Goal: Information Seeking & Learning: Learn about a topic

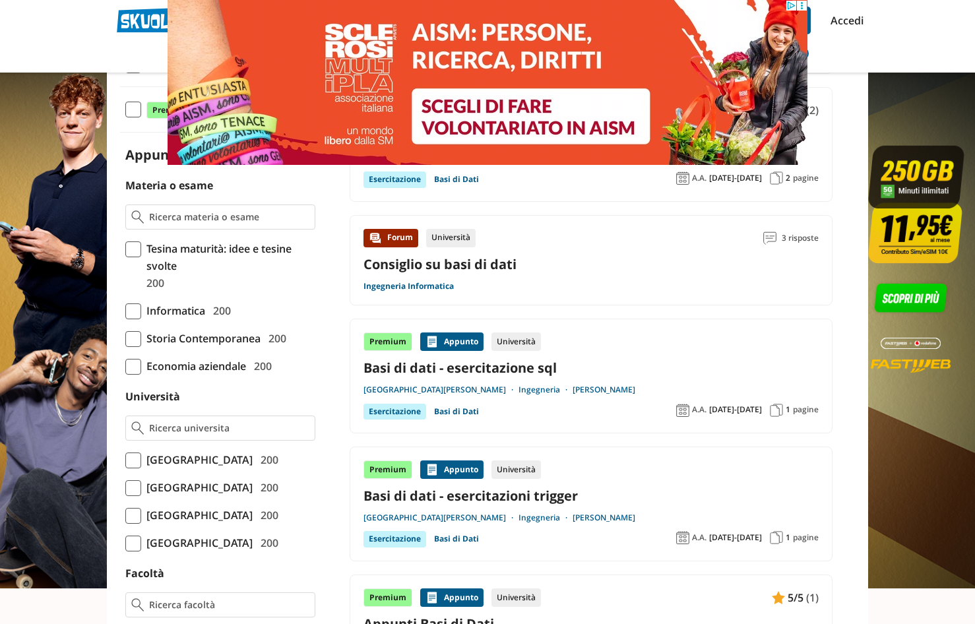
scroll to position [264, 0]
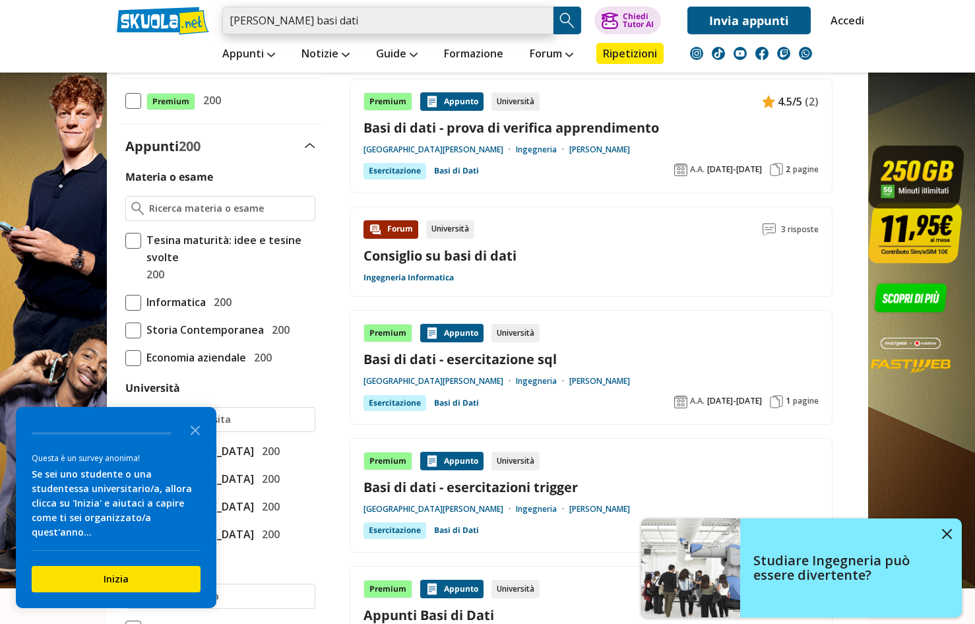
click at [375, 26] on input "claudio marrocco basi dati" at bounding box center [387, 21] width 331 height 28
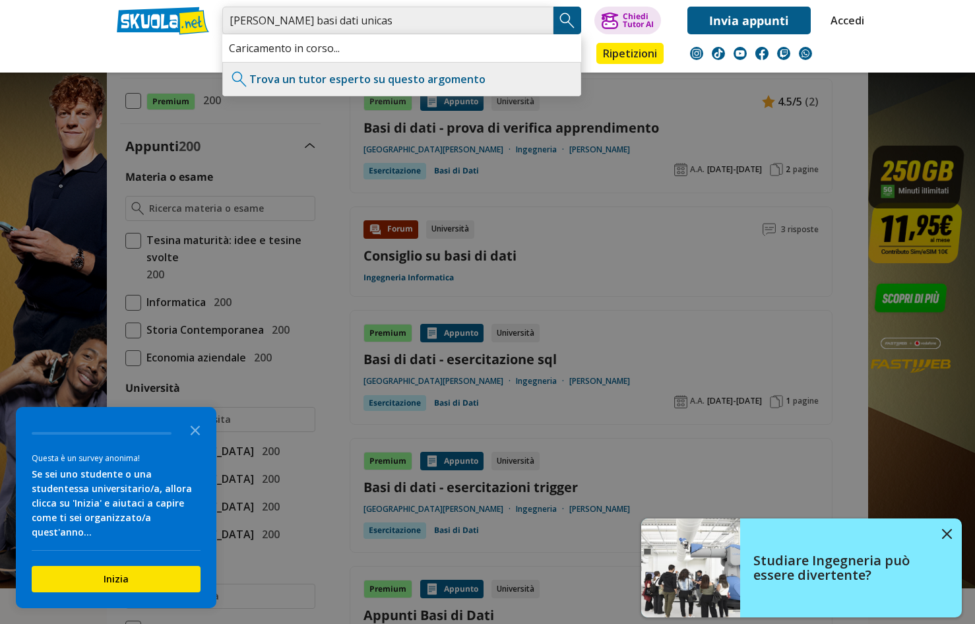
type input "claudio marrocco basi dati unicas"
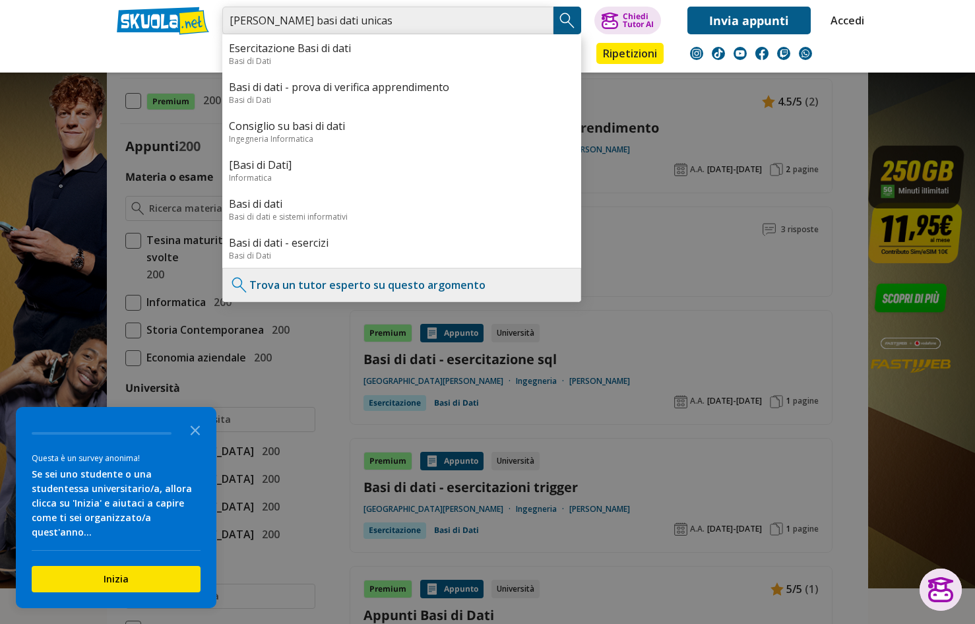
click at [408, 15] on input "claudio marrocco basi dati unicas" at bounding box center [387, 21] width 331 height 28
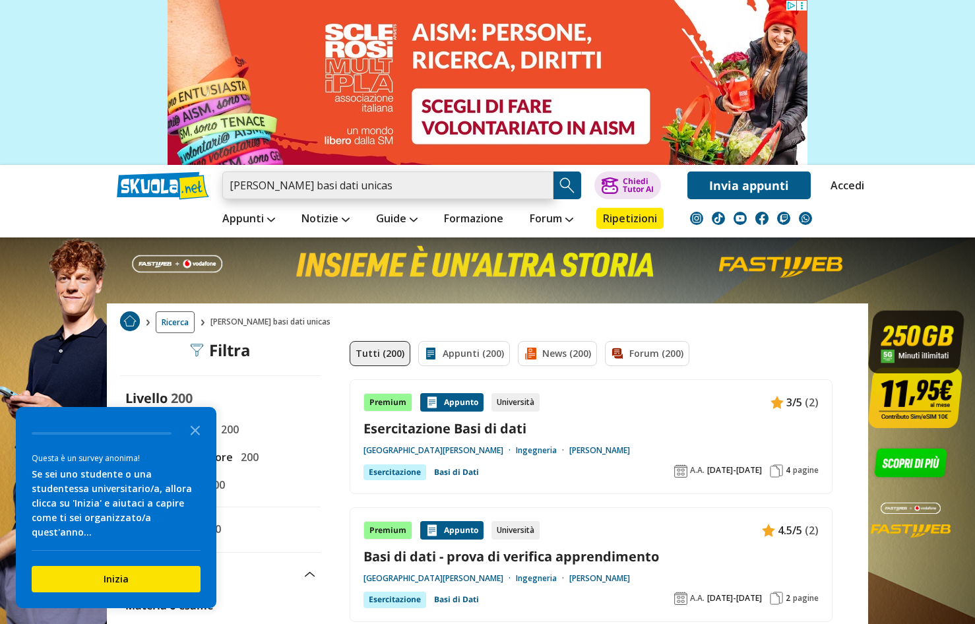
drag, startPoint x: 416, startPoint y: 186, endPoint x: 225, endPoint y: 190, distance: 190.7
click at [225, 190] on input "[PERSON_NAME] basi dati unicas" at bounding box center [387, 185] width 331 height 28
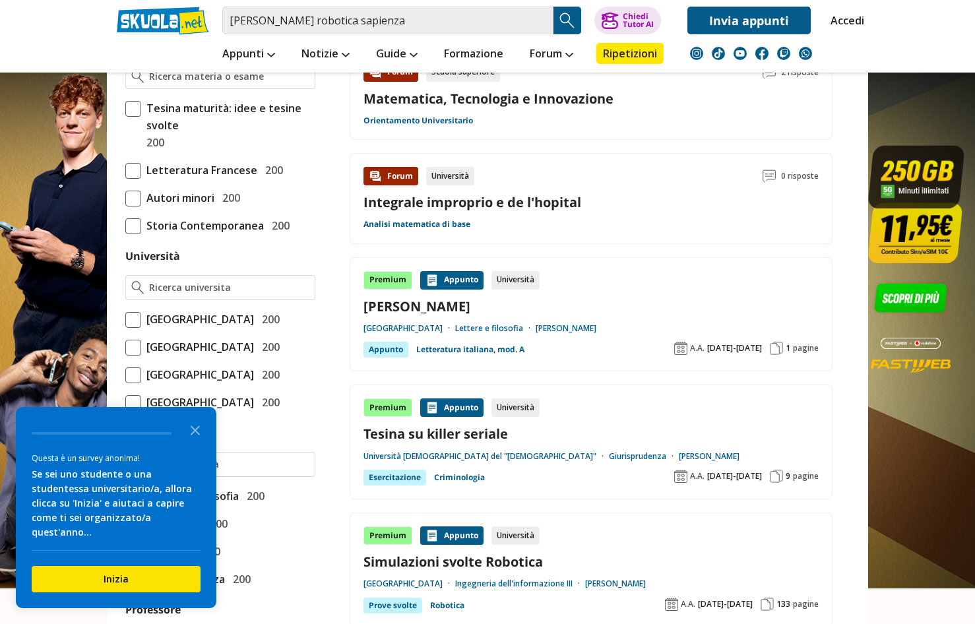
scroll to position [528, 0]
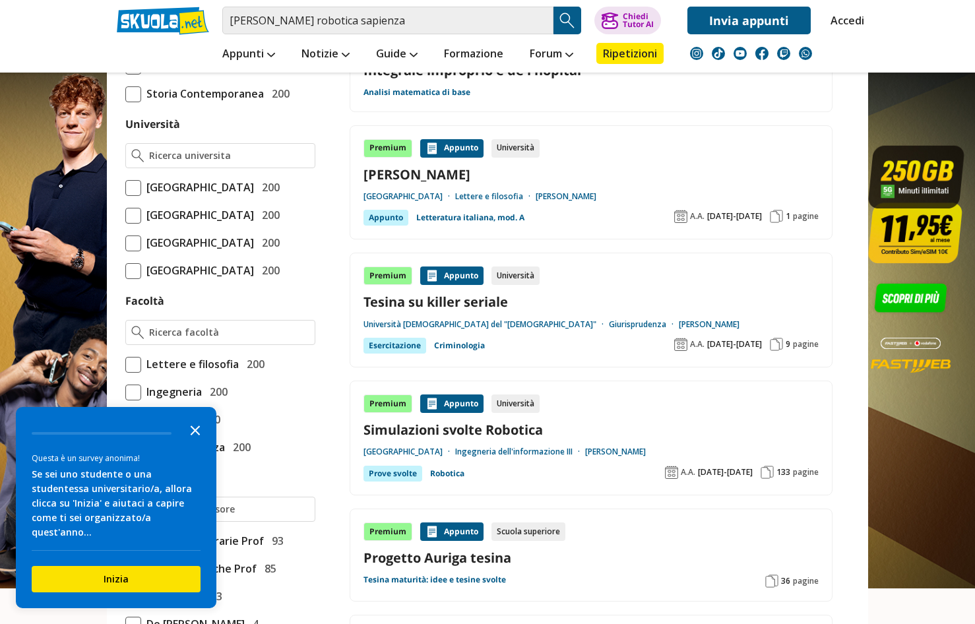
click at [195, 435] on polygon "Close the survey" at bounding box center [196, 430] width 10 height 10
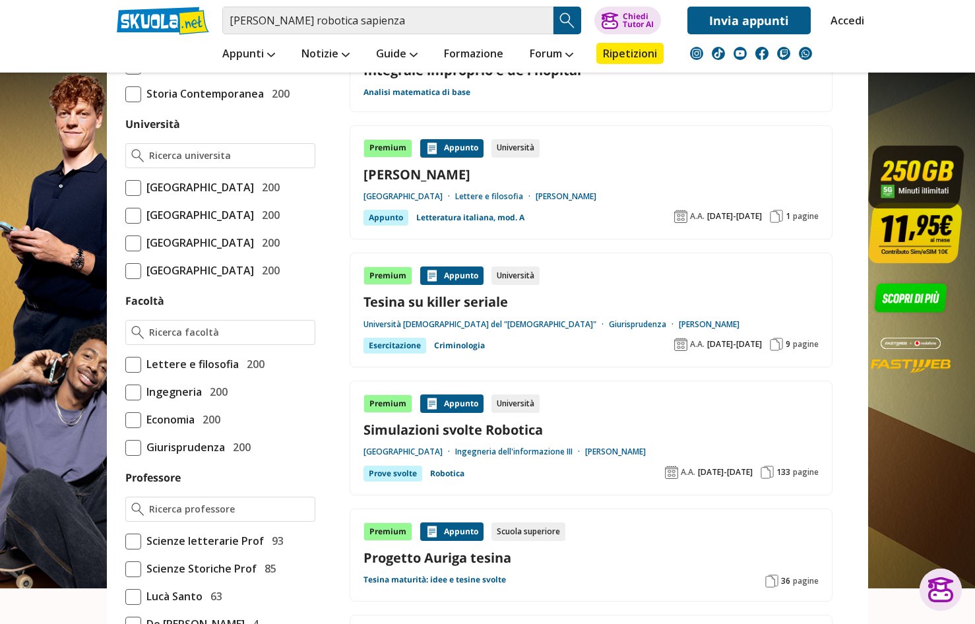
click at [139, 184] on span at bounding box center [133, 188] width 16 height 16
click at [125, 187] on input "Università degli Studi di Roma La Sapienza 200" at bounding box center [125, 187] width 0 height 0
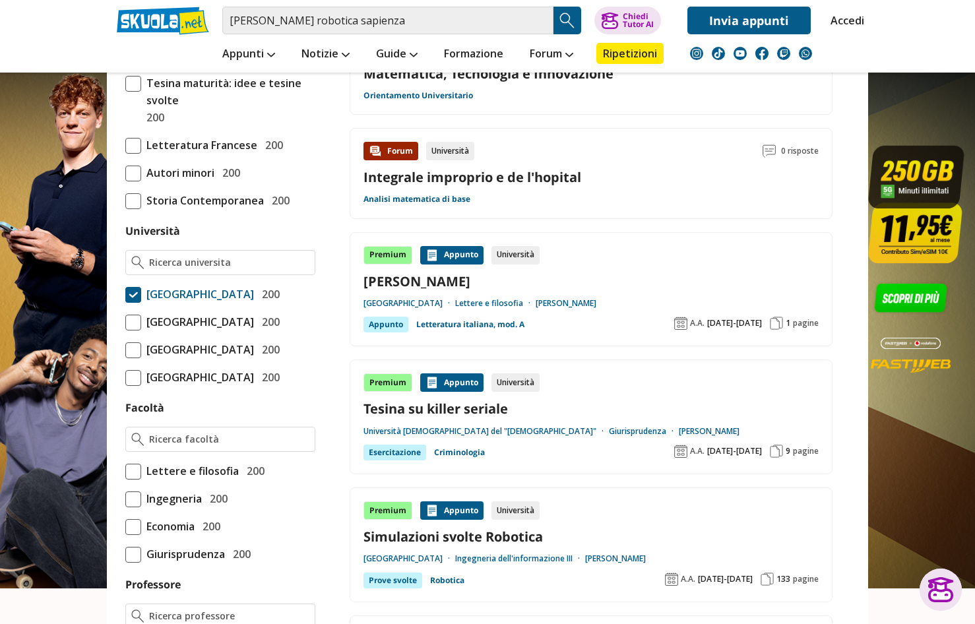
scroll to position [199, 0]
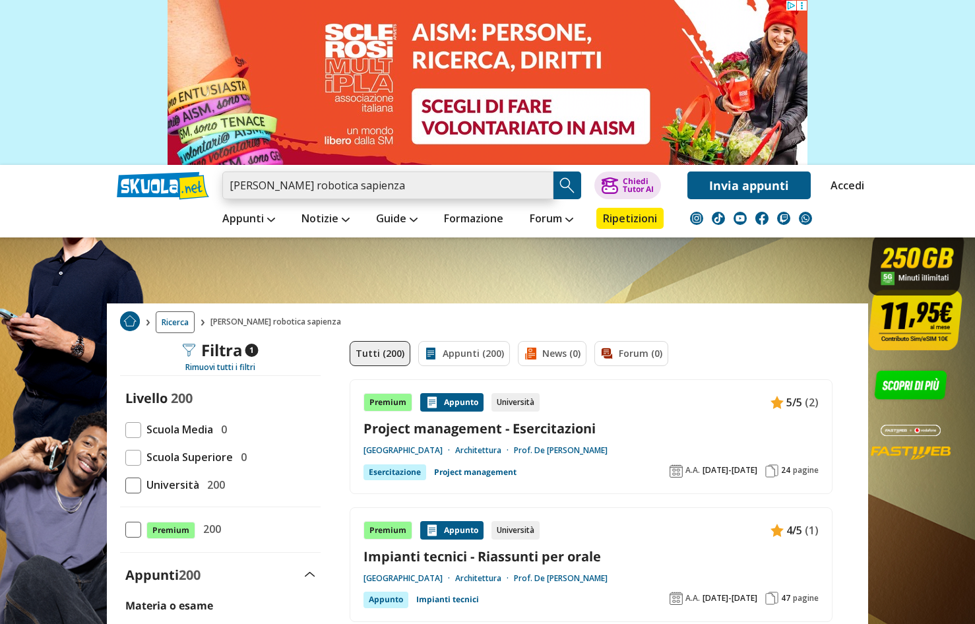
drag, startPoint x: 417, startPoint y: 188, endPoint x: 232, endPoint y: 191, distance: 186.0
click at [232, 191] on input "alessandro de luca robotica sapienza" at bounding box center [387, 185] width 331 height 28
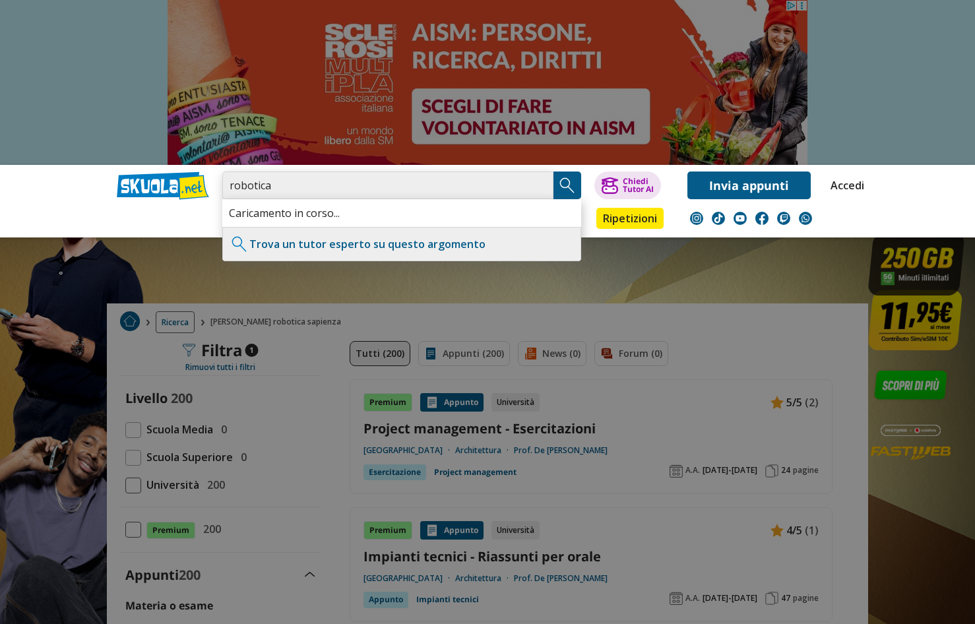
type input "robotica"
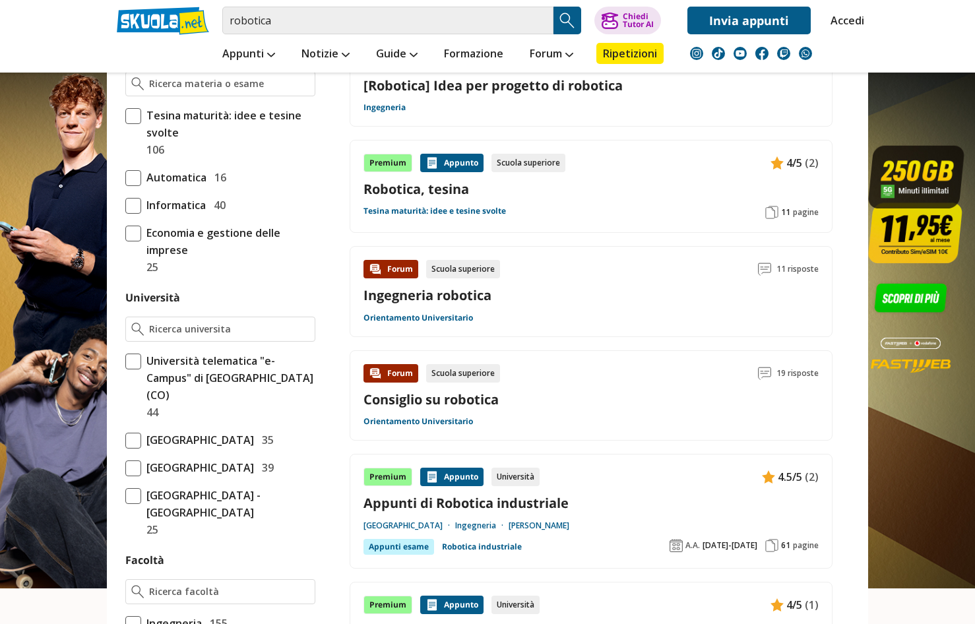
scroll to position [396, 0]
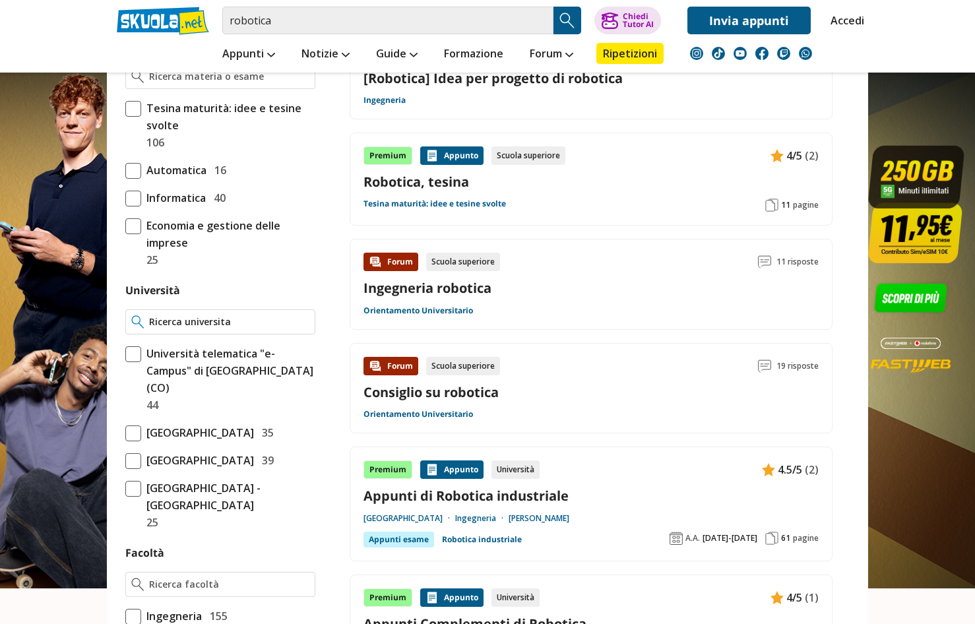
click at [179, 323] on input "Università" at bounding box center [229, 321] width 160 height 13
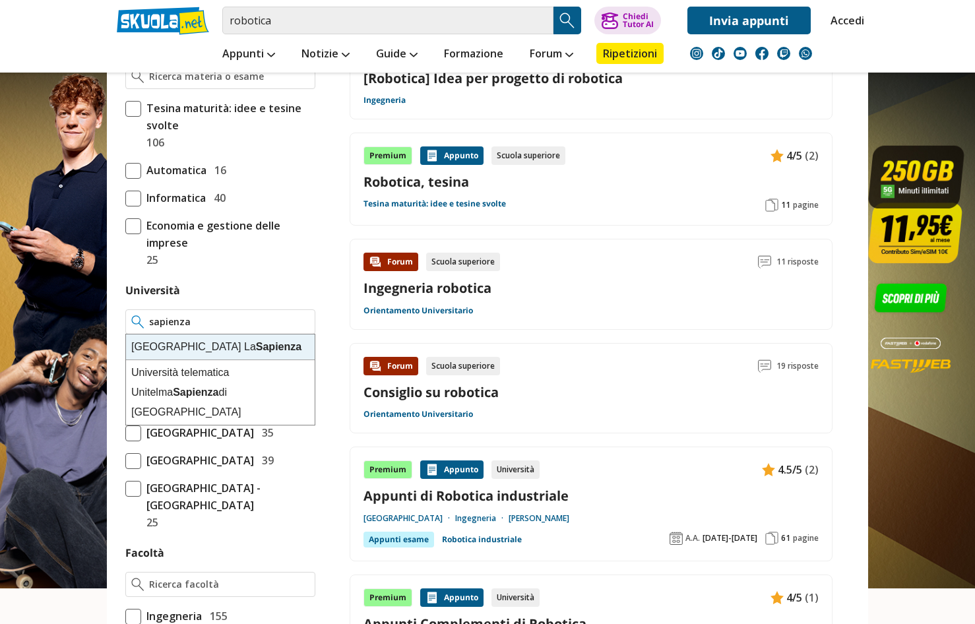
click at [158, 357] on div "[GEOGRAPHIC_DATA]" at bounding box center [220, 347] width 189 height 26
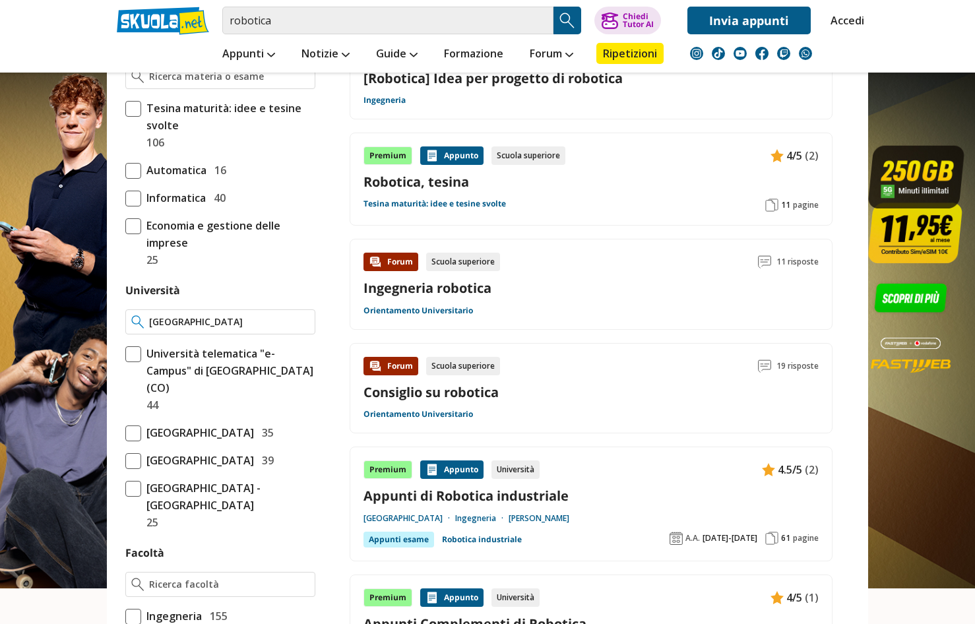
type input "[GEOGRAPHIC_DATA]"
